Goal: Find specific page/section: Find specific page/section

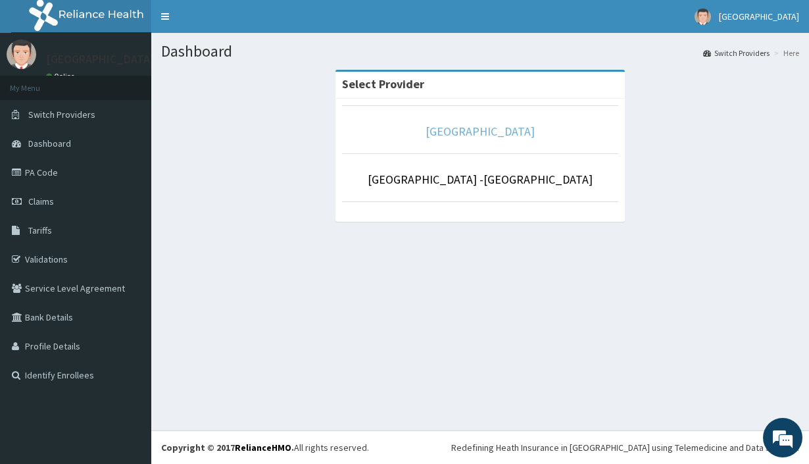
click at [477, 132] on link "[GEOGRAPHIC_DATA]" at bounding box center [480, 131] width 109 height 15
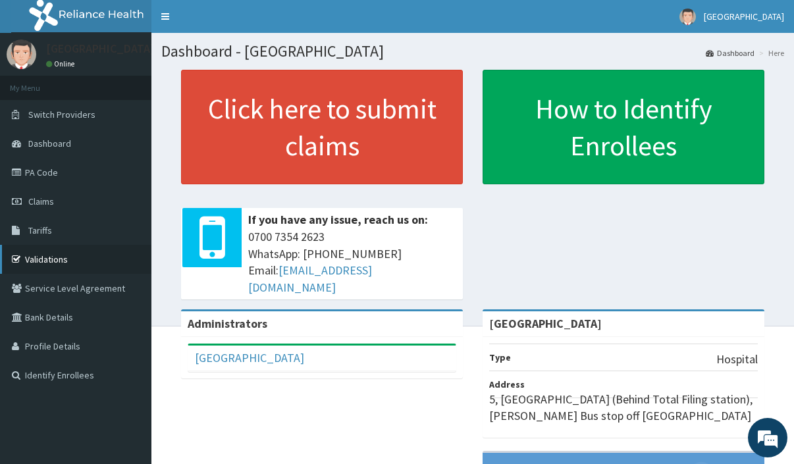
click at [86, 261] on link "Validations" at bounding box center [75, 259] width 151 height 29
